Goal: Information Seeking & Learning: Learn about a topic

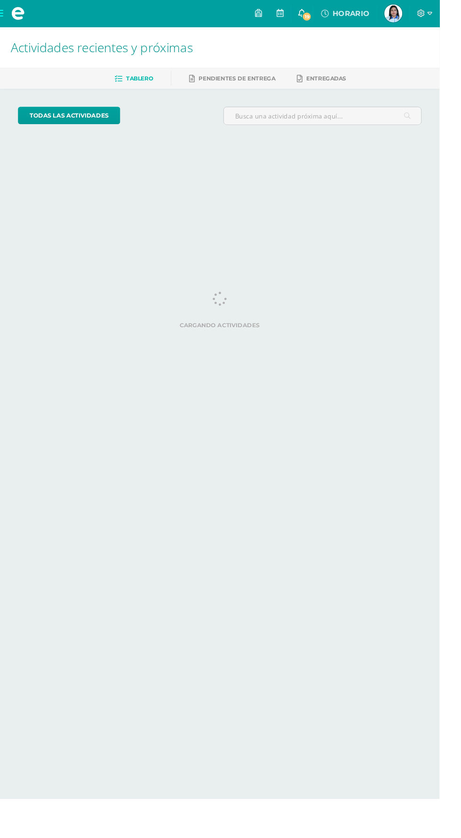
click at [327, 14] on span "19" at bounding box center [321, 17] width 10 height 10
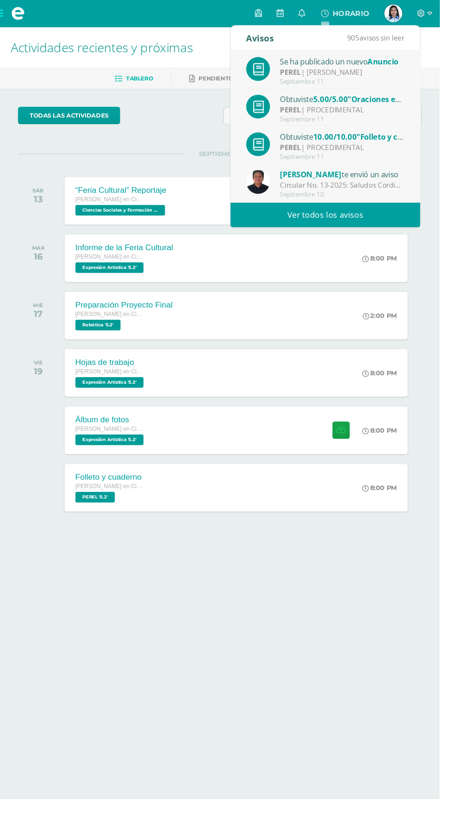
click at [378, 85] on div "Septiembre 11" at bounding box center [358, 85] width 131 height 8
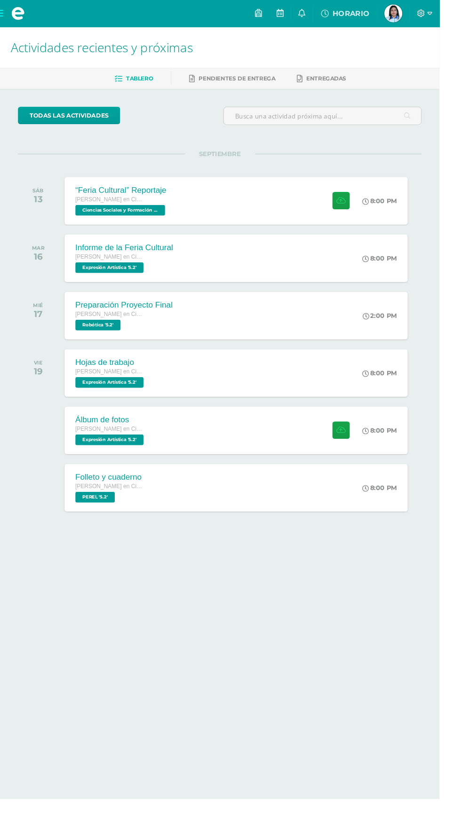
click at [350, 596] on html "Mis cursos Archivos Cerrar panel Biología [PERSON_NAME] en Ciencias y Letras "5…" at bounding box center [230, 298] width 461 height 596
click at [233, 228] on div "“Feria Cultural” Reportaje [PERSON_NAME] en Ciencias y Letras Ciencias Sociales…" at bounding box center [247, 210] width 363 height 50
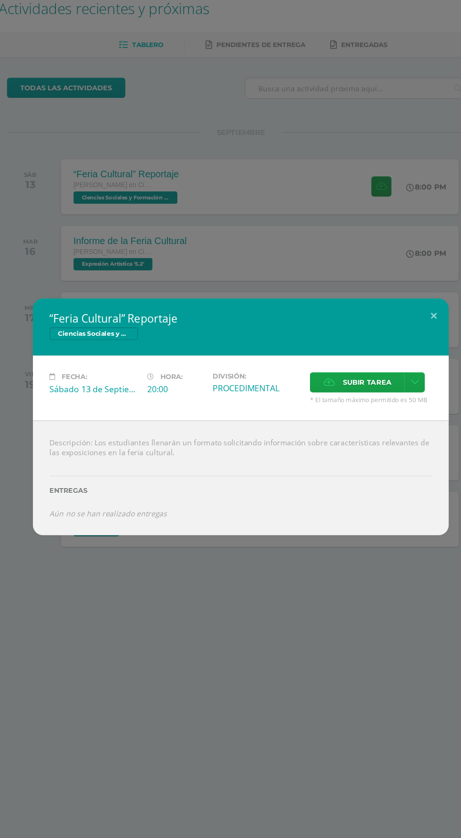
click at [139, 629] on div "“Feria Cultural” Reportaje Ciencias Sociales y Formación Ciudadana 5 Fecha: [DA…" at bounding box center [230, 419] width 461 height 838
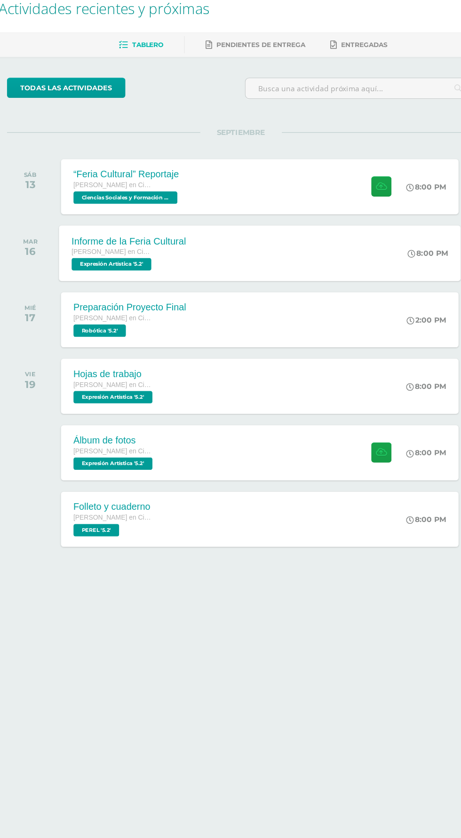
click at [88, 276] on span "Expresión Artística '5.2'" at bounding box center [113, 280] width 72 height 11
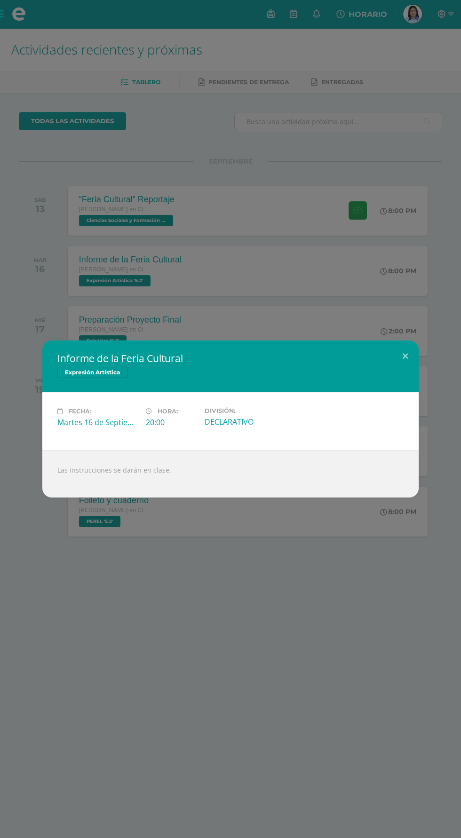
click at [203, 589] on div "Informe de la Feria Cultural Expresión Artística Fecha: [DATE] Hora: 20:00 Divi…" at bounding box center [230, 419] width 461 height 838
